Goal: Task Accomplishment & Management: Manage account settings

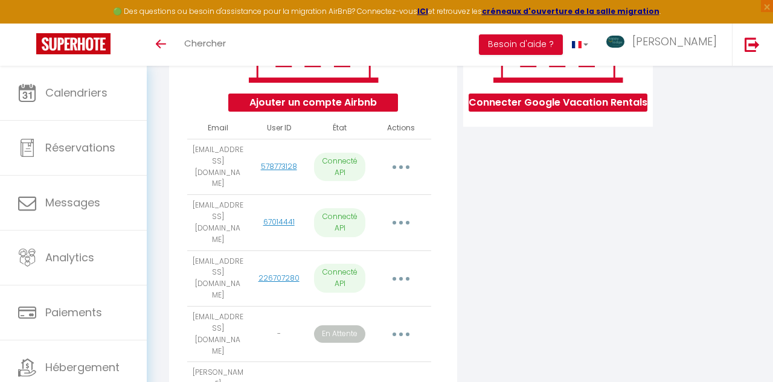
scroll to position [255, 0]
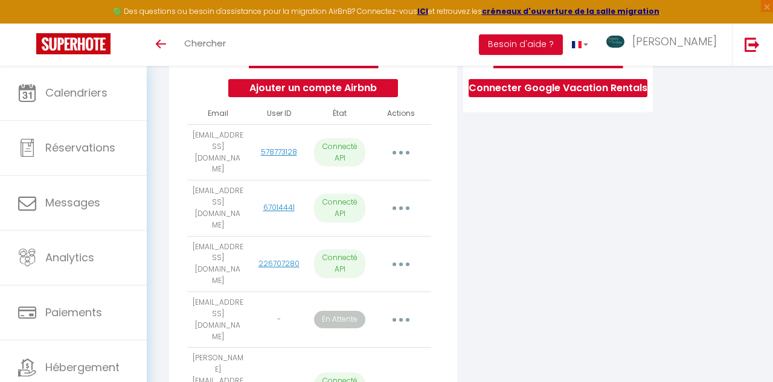
click at [394, 309] on button "button" at bounding box center [401, 320] width 32 height 23
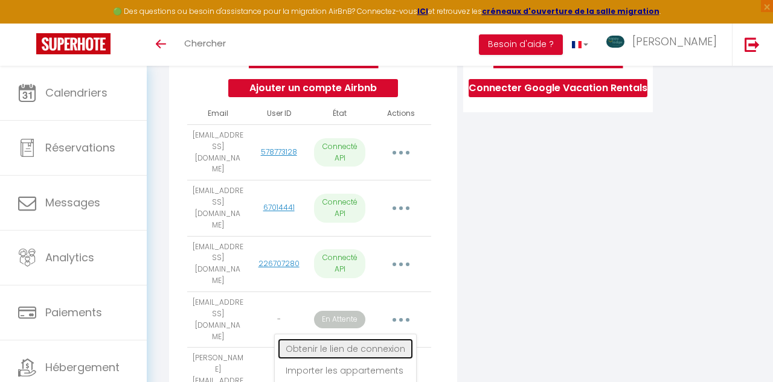
click at [379, 339] on link "Obtenir le lien de connexion" at bounding box center [345, 349] width 135 height 21
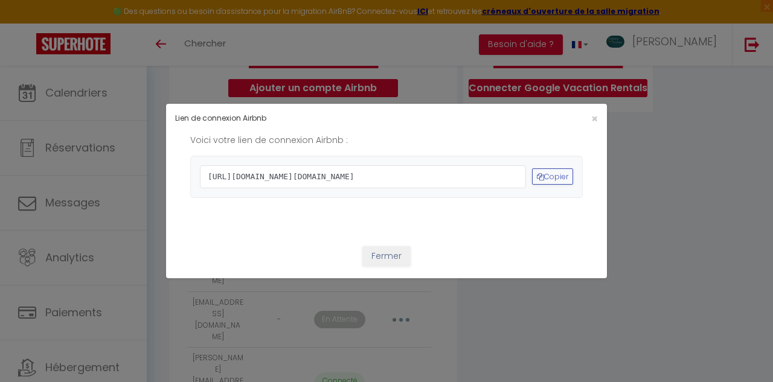
drag, startPoint x: 208, startPoint y: 144, endPoint x: 329, endPoint y: 215, distance: 139.7
click at [329, 189] on span "https://www.airbnb.com/oauth2/auth?client_id=41cohh4wmz0c6jjcf4i2t6tti&redirect…" at bounding box center [363, 177] width 326 height 23
copy span "https://www.airbnb.com/oauth2/auth?client_id=41cohh4wmz0c6jjcf4i2t6tti&redirect…"
drag, startPoint x: 543, startPoint y: 82, endPoint x: 581, endPoint y: 131, distance: 62.5
click at [558, 114] on div "Lien de connexion Airbnb × Voici votre lien de connexion Airbnb : https://www.a…" at bounding box center [386, 191] width 441 height 382
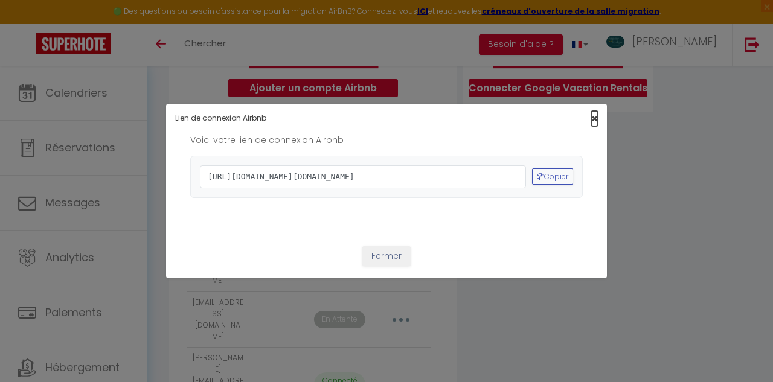
click at [595, 111] on span "×" at bounding box center [595, 118] width 7 height 15
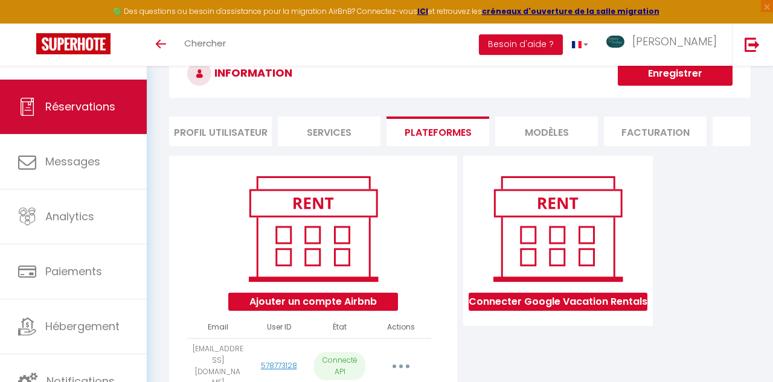
scroll to position [39, 0]
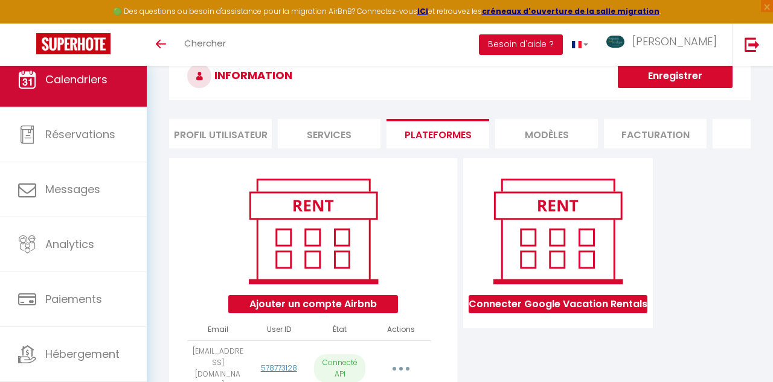
click at [88, 91] on link "Calendriers" at bounding box center [73, 80] width 147 height 54
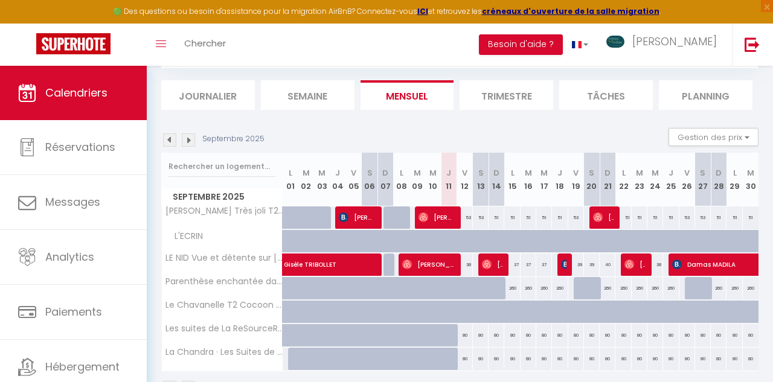
scroll to position [157, 0]
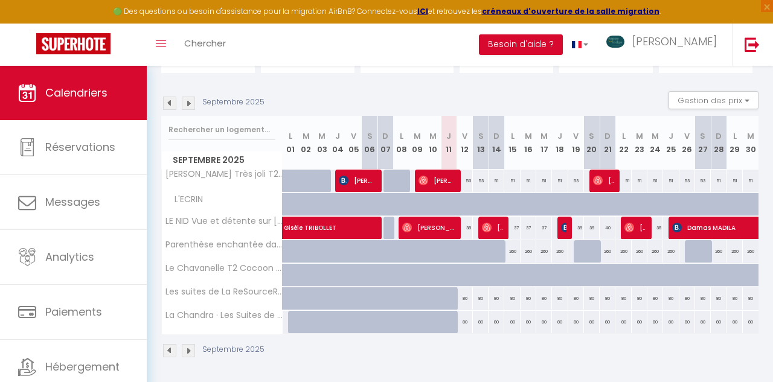
click at [685, 370] on div "Urgent : Migration Airbnb nécessaire pour votre compte, merci de suivre ces éta…" at bounding box center [460, 147] width 627 height 476
click at [189, 102] on img at bounding box center [188, 103] width 13 height 13
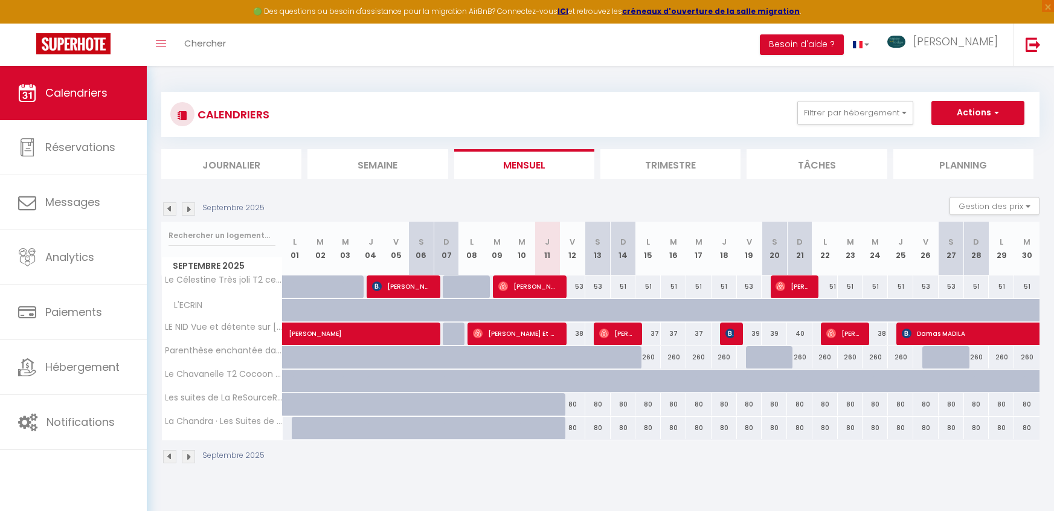
click at [573, 286] on div "53" at bounding box center [572, 287] width 25 height 22
type input "53"
type input "Ven 12 Septembre 2025"
type input "[DATE]"
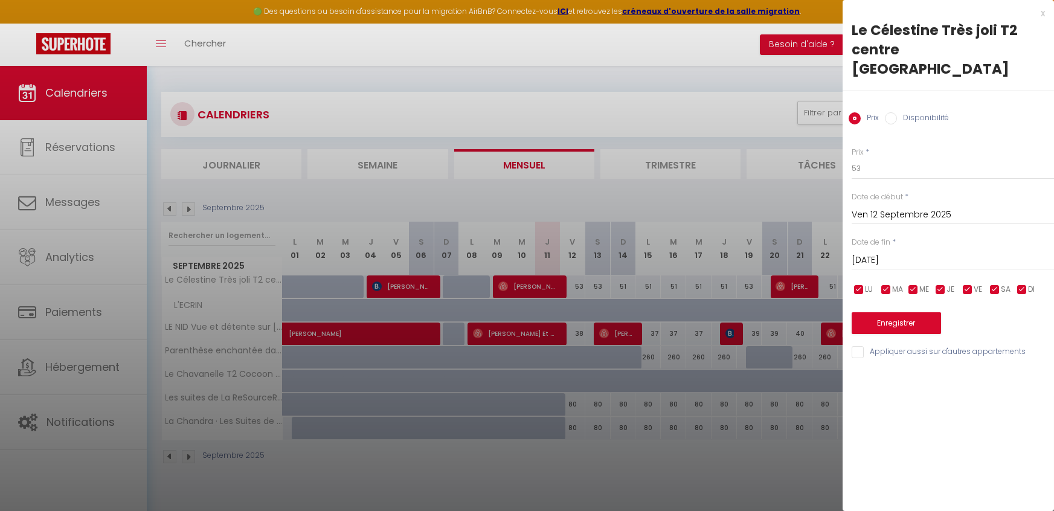
click at [555, 288] on div at bounding box center [527, 255] width 1054 height 511
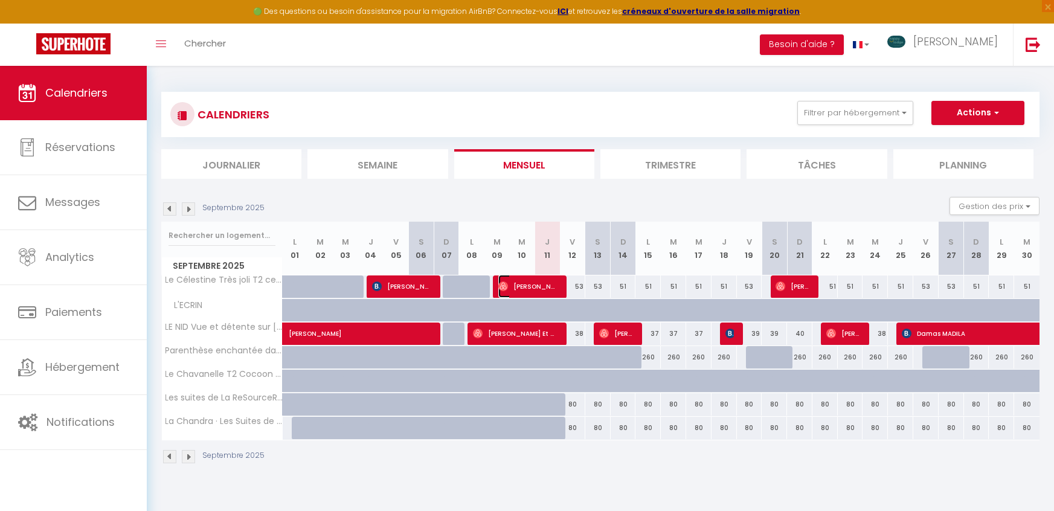
click at [555, 288] on span "[PERSON_NAME]" at bounding box center [527, 286] width 59 height 23
select select "OK"
select select "0"
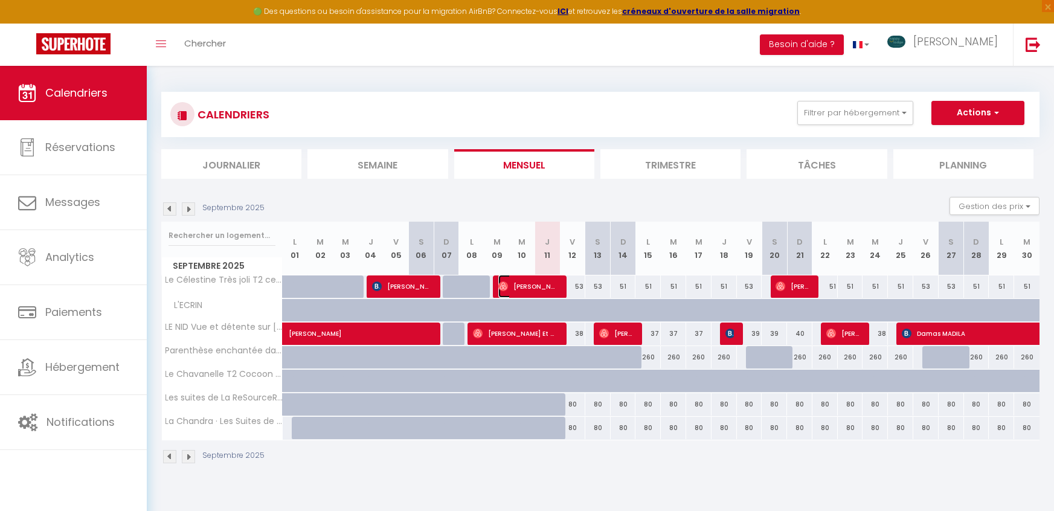
select select "1"
select select
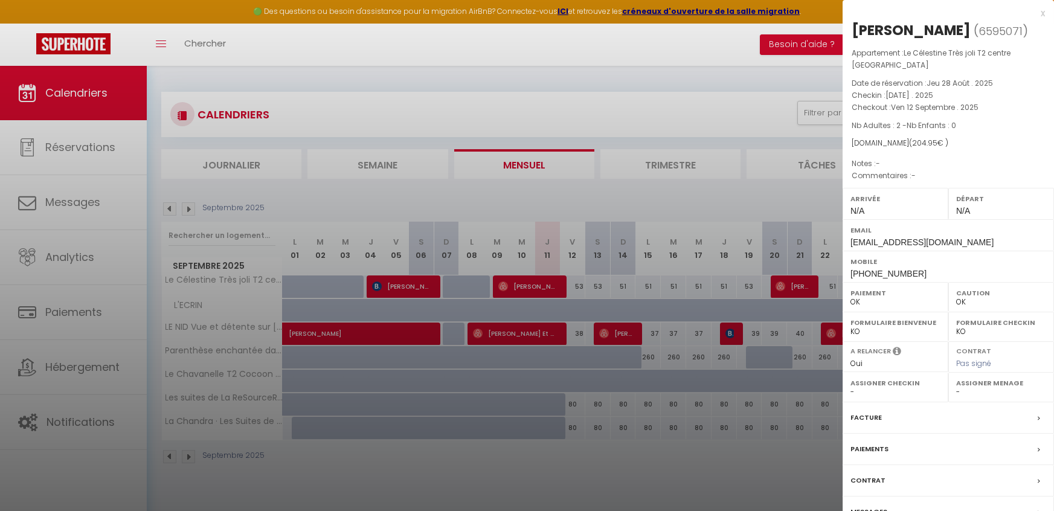
click at [565, 239] on div at bounding box center [527, 255] width 1054 height 511
